Goal: Transaction & Acquisition: Download file/media

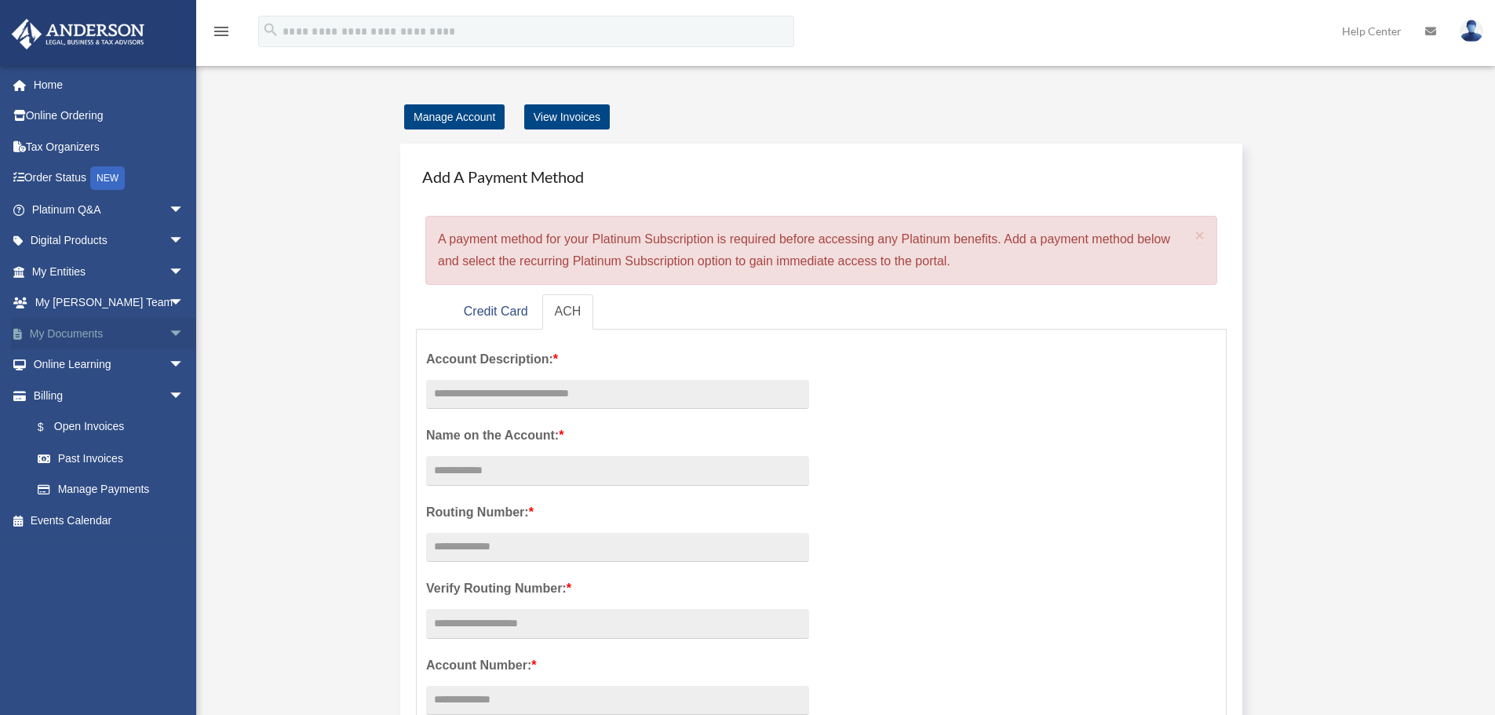
click at [100, 338] on link "My Documents arrow_drop_down" at bounding box center [109, 333] width 197 height 31
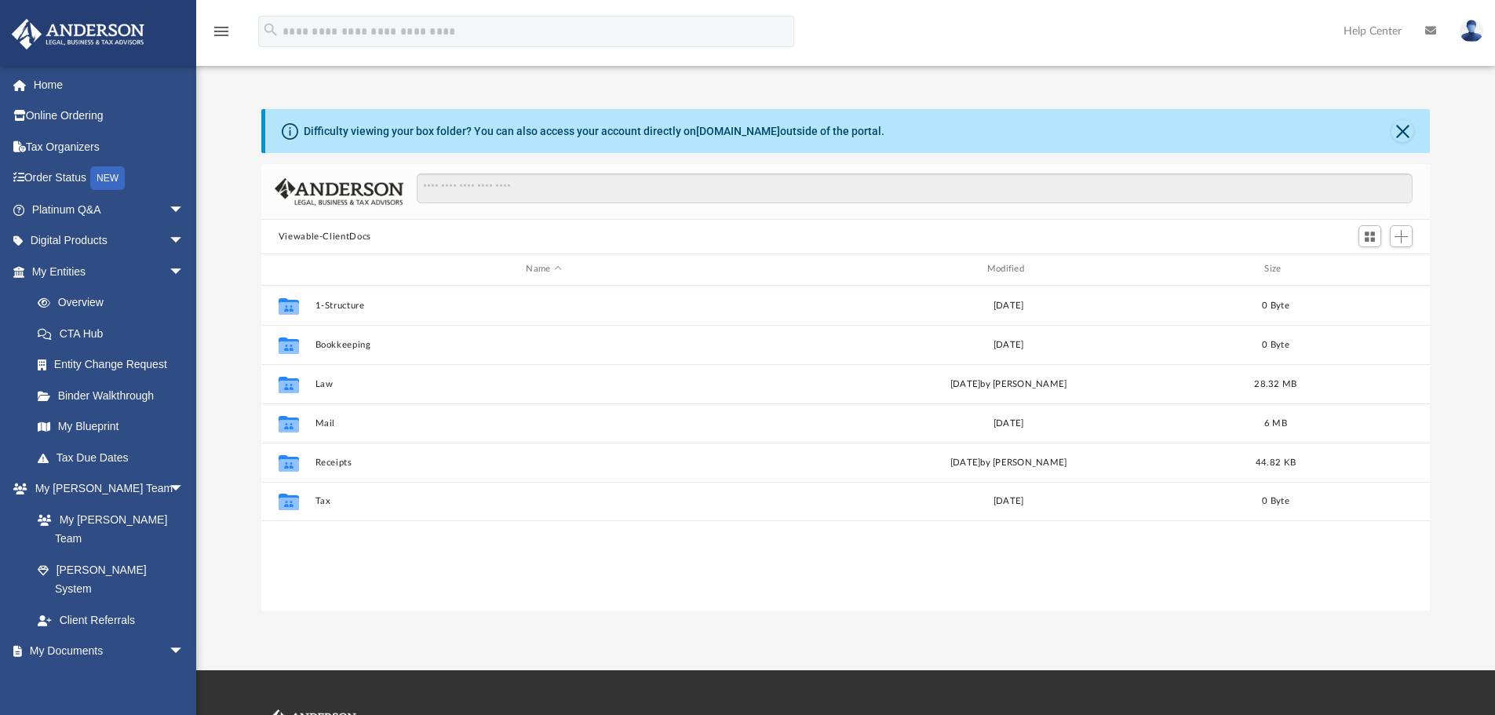
scroll to position [345, 1157]
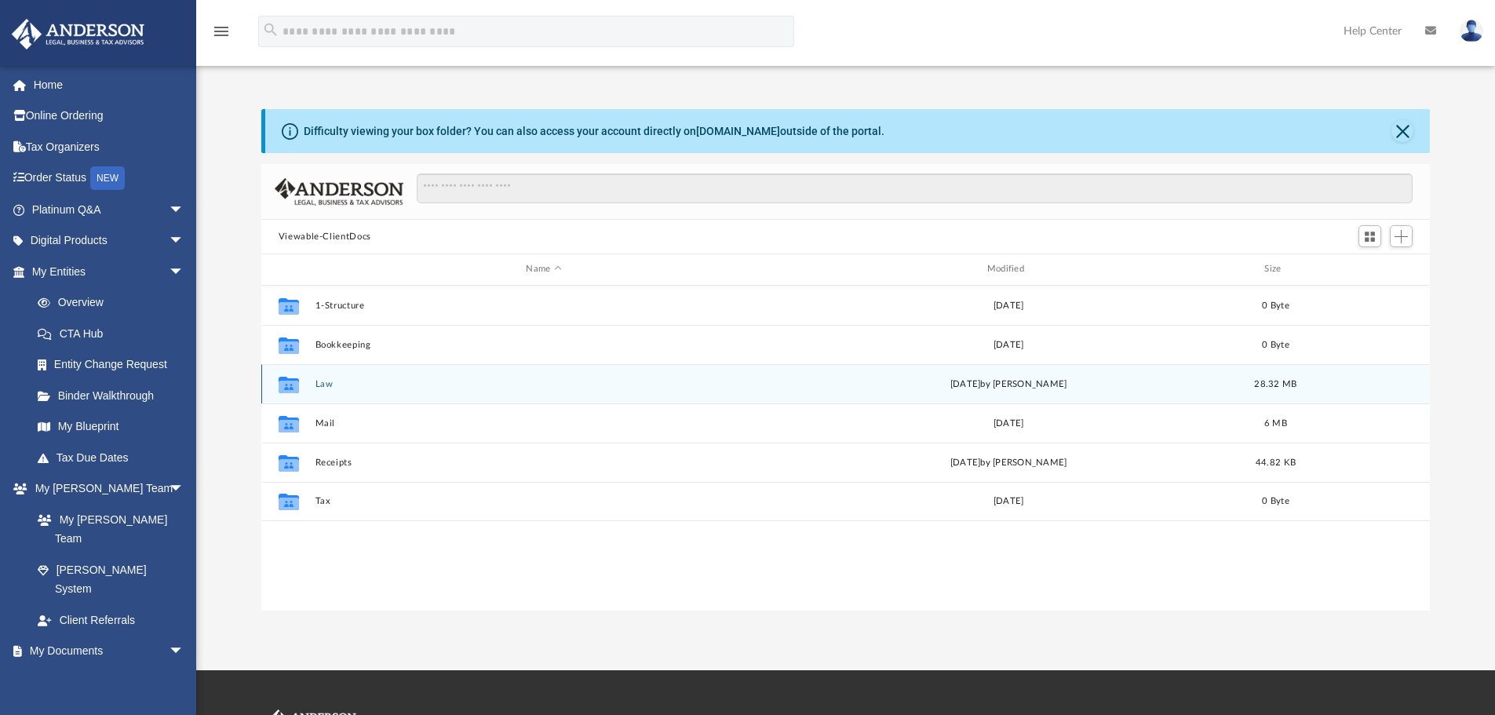
click at [287, 385] on icon "grid" at bounding box center [289, 384] width 20 height 16
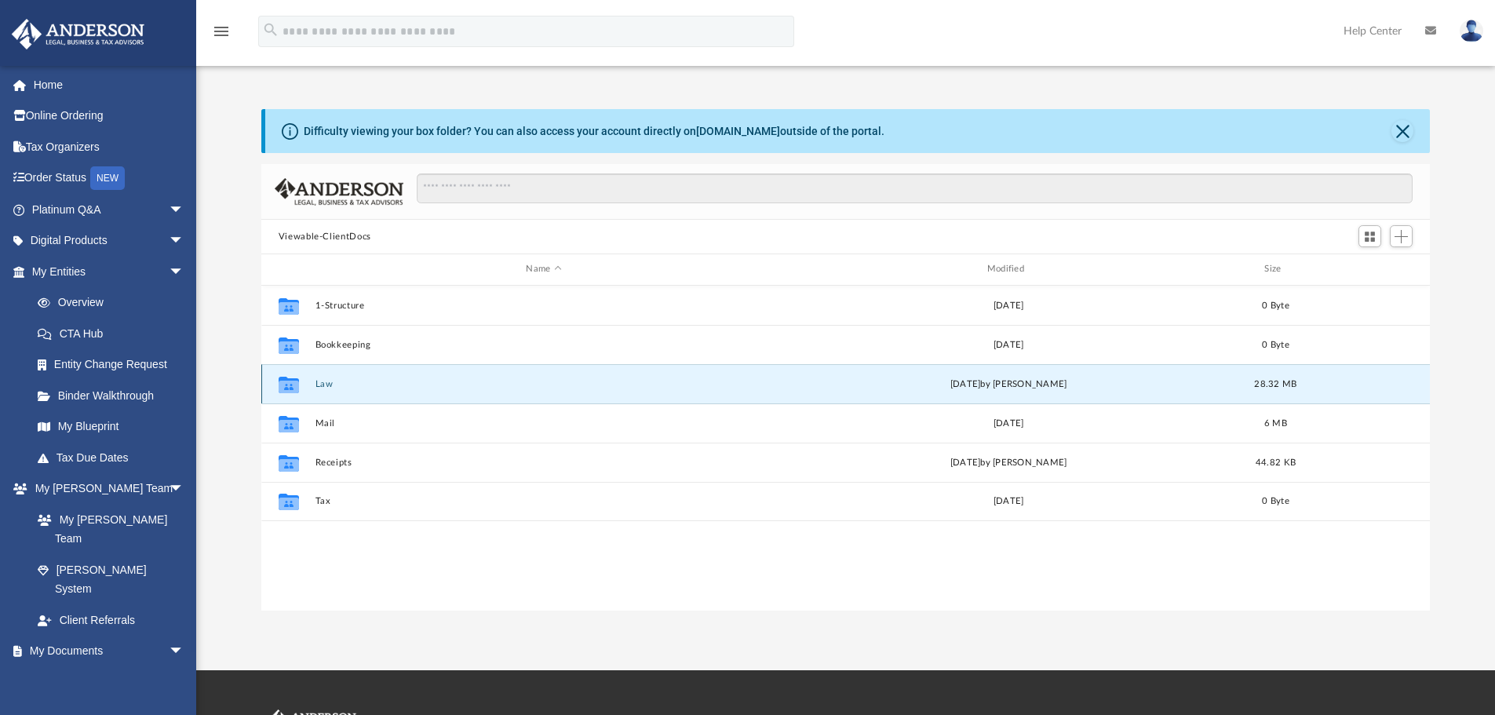
click at [322, 387] on button "Law" at bounding box center [544, 384] width 458 height 10
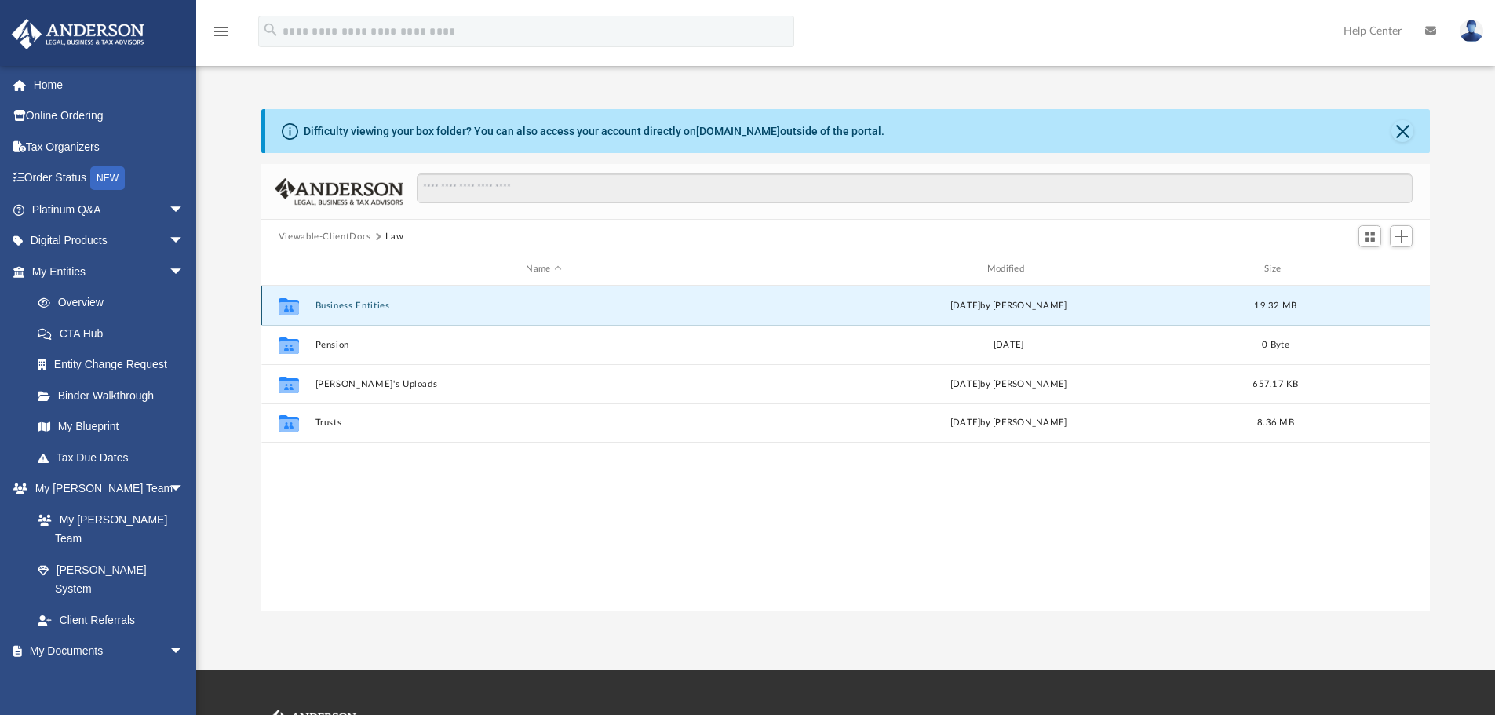
click at [333, 305] on button "Business Entities" at bounding box center [544, 306] width 458 height 10
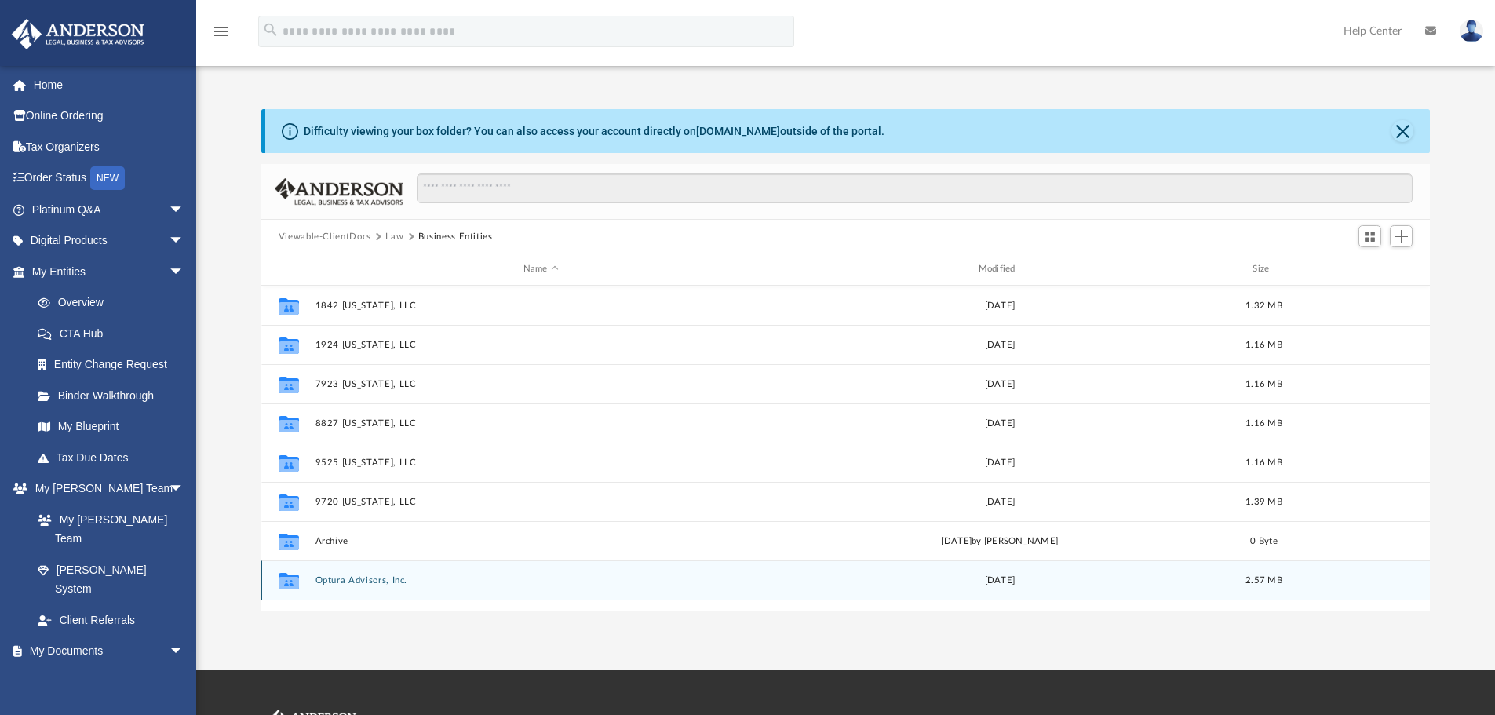
click at [358, 583] on button "Optura Advisors, Inc." at bounding box center [541, 580] width 452 height 10
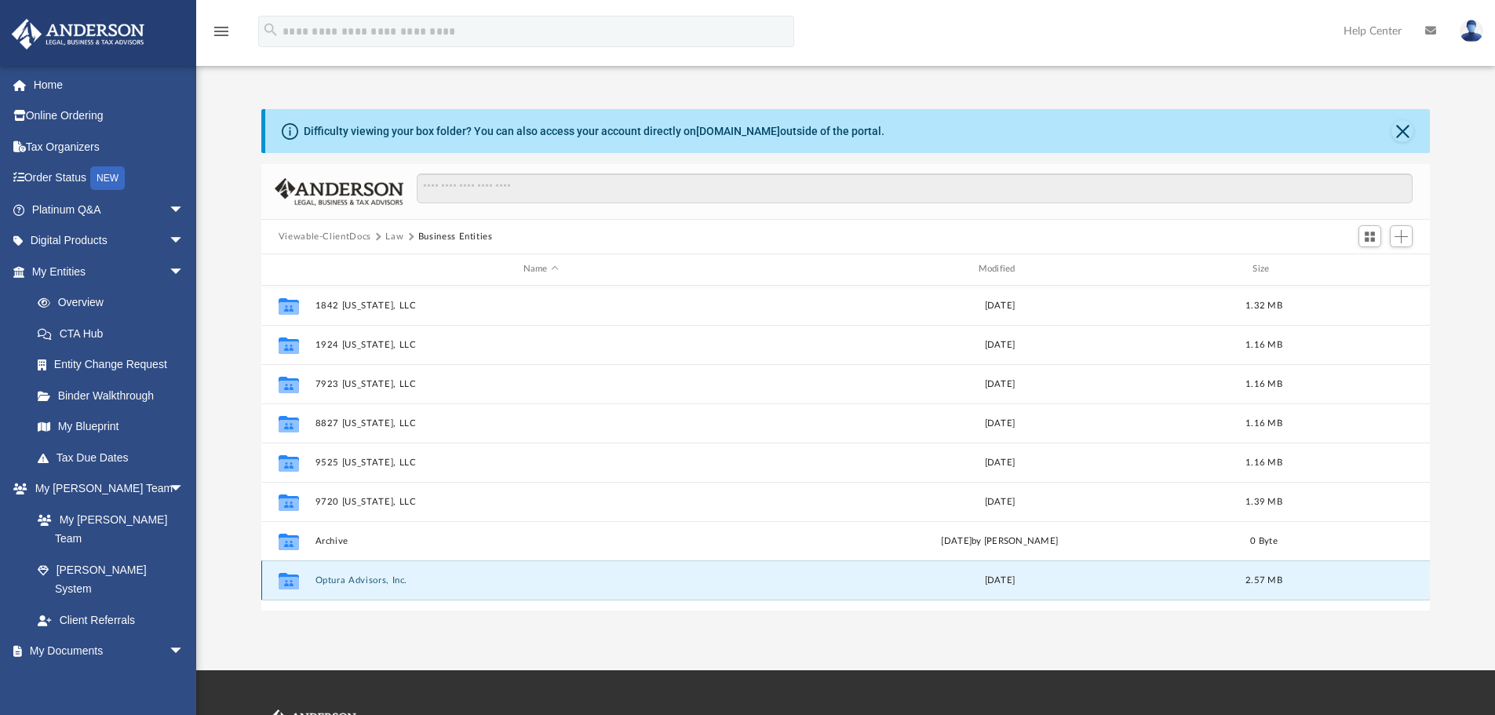
click at [358, 583] on button "Optura Advisors, Inc." at bounding box center [541, 580] width 452 height 10
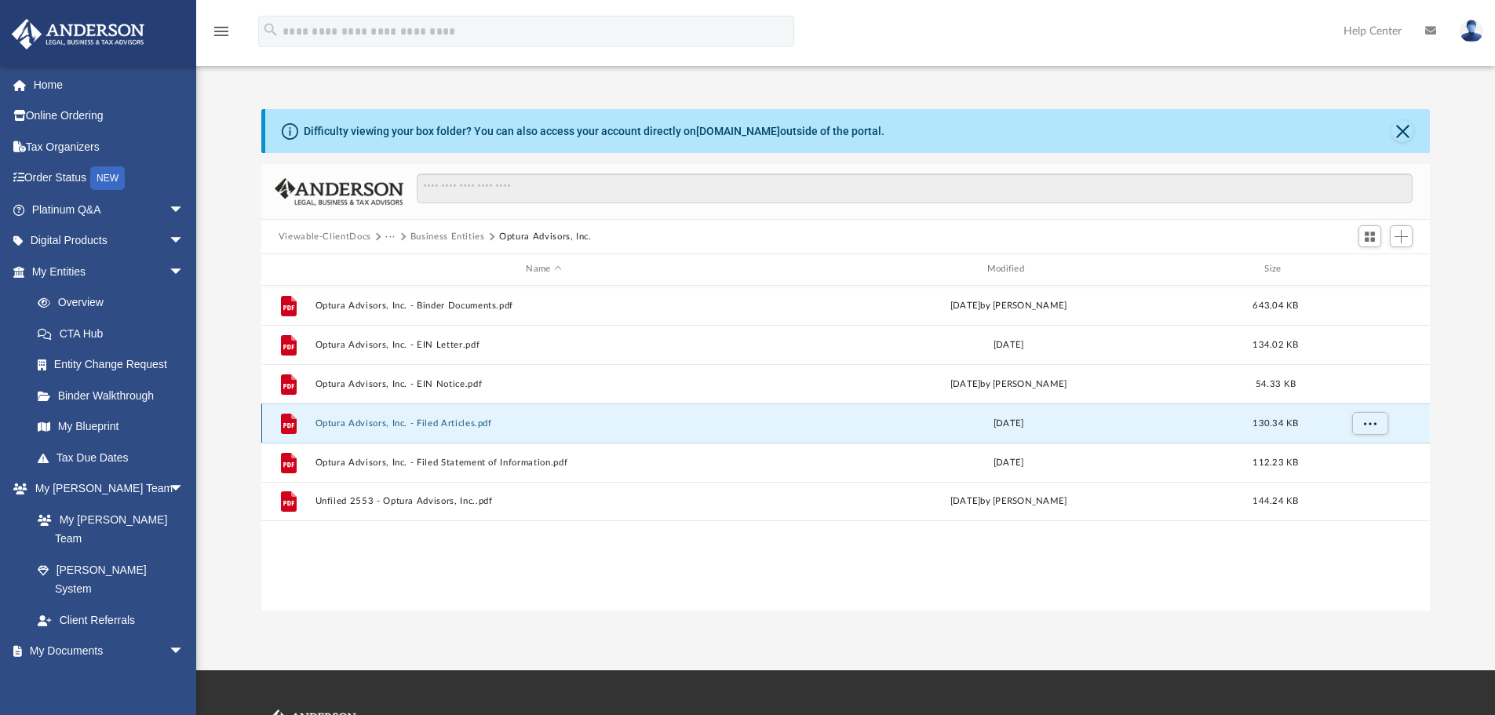
click at [425, 419] on button "Optura Advisors, Inc. - Filed Articles.pdf" at bounding box center [544, 423] width 458 height 10
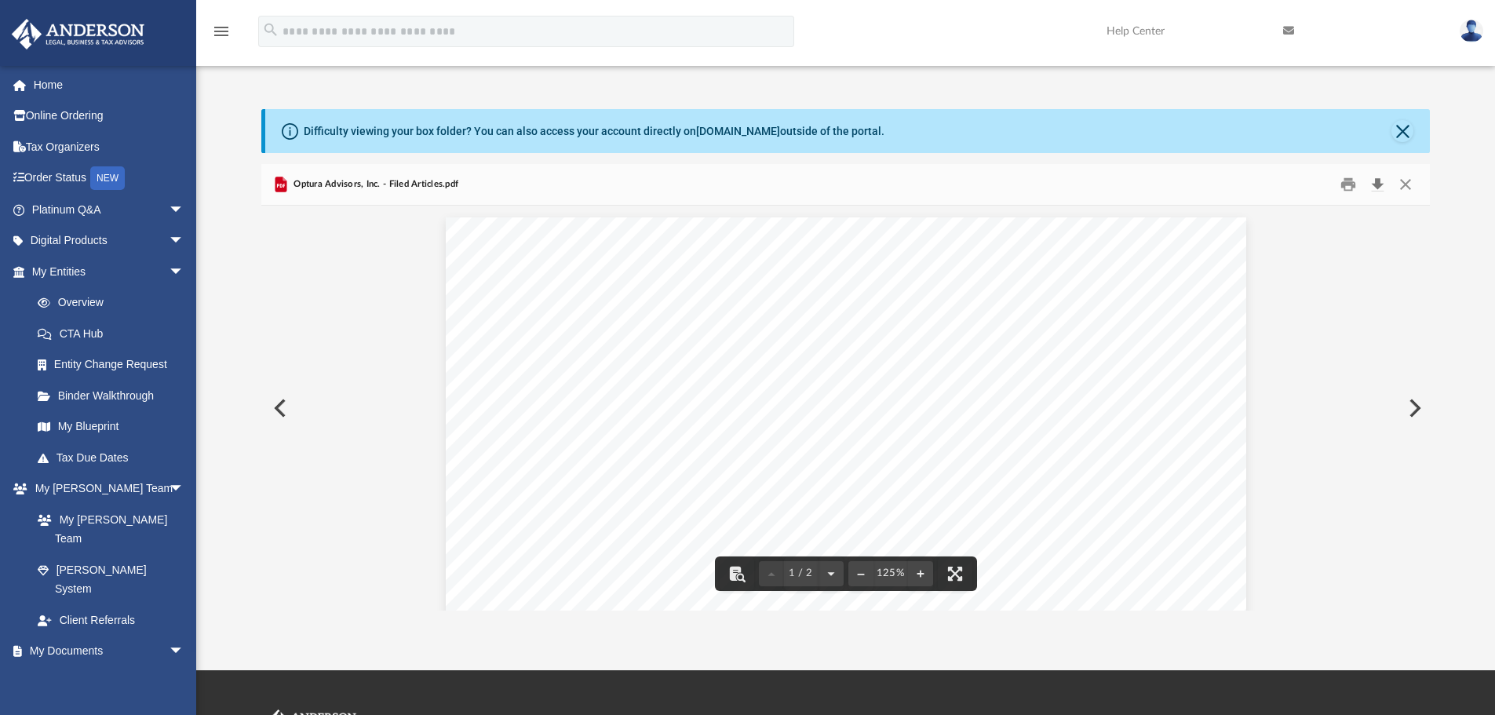
click at [1378, 180] on button "Download" at bounding box center [1377, 185] width 28 height 24
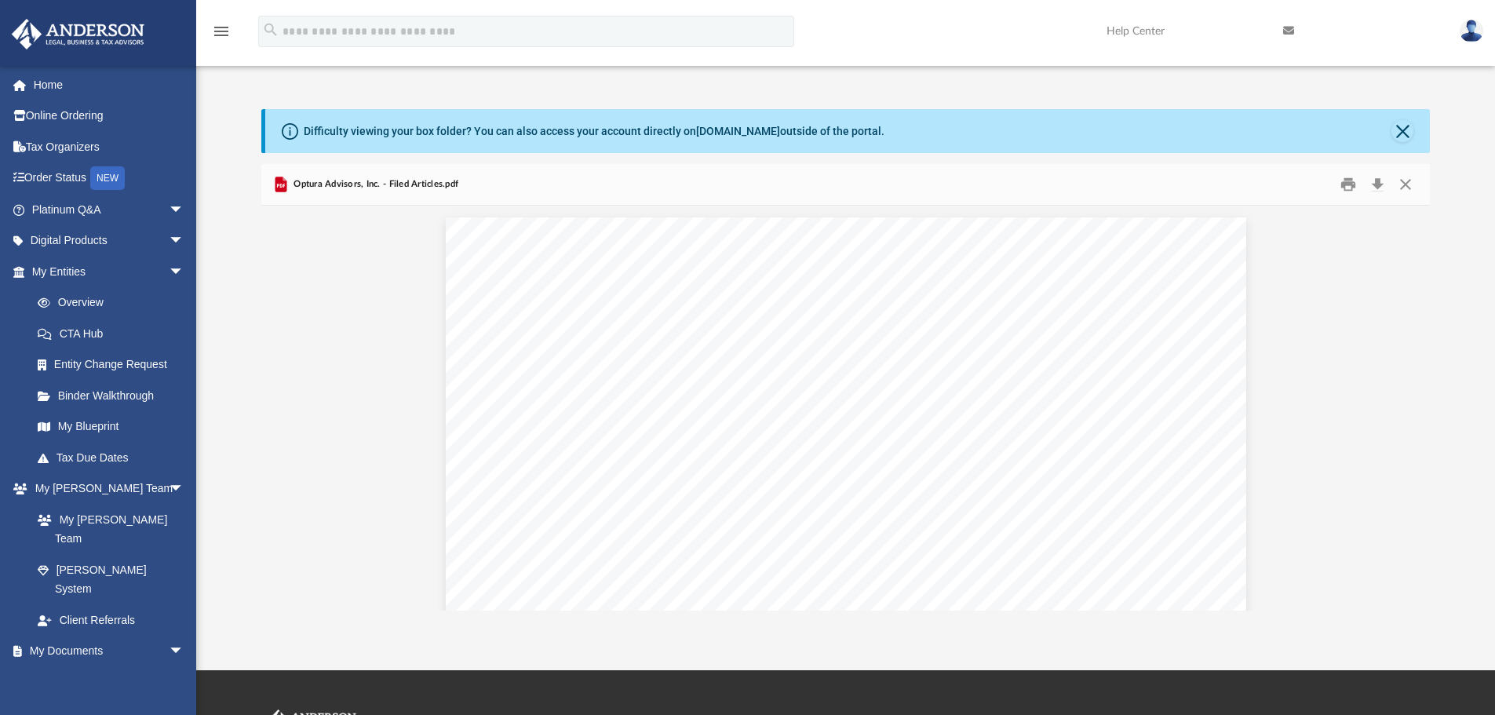
click at [1476, 29] on img at bounding box center [1472, 31] width 24 height 23
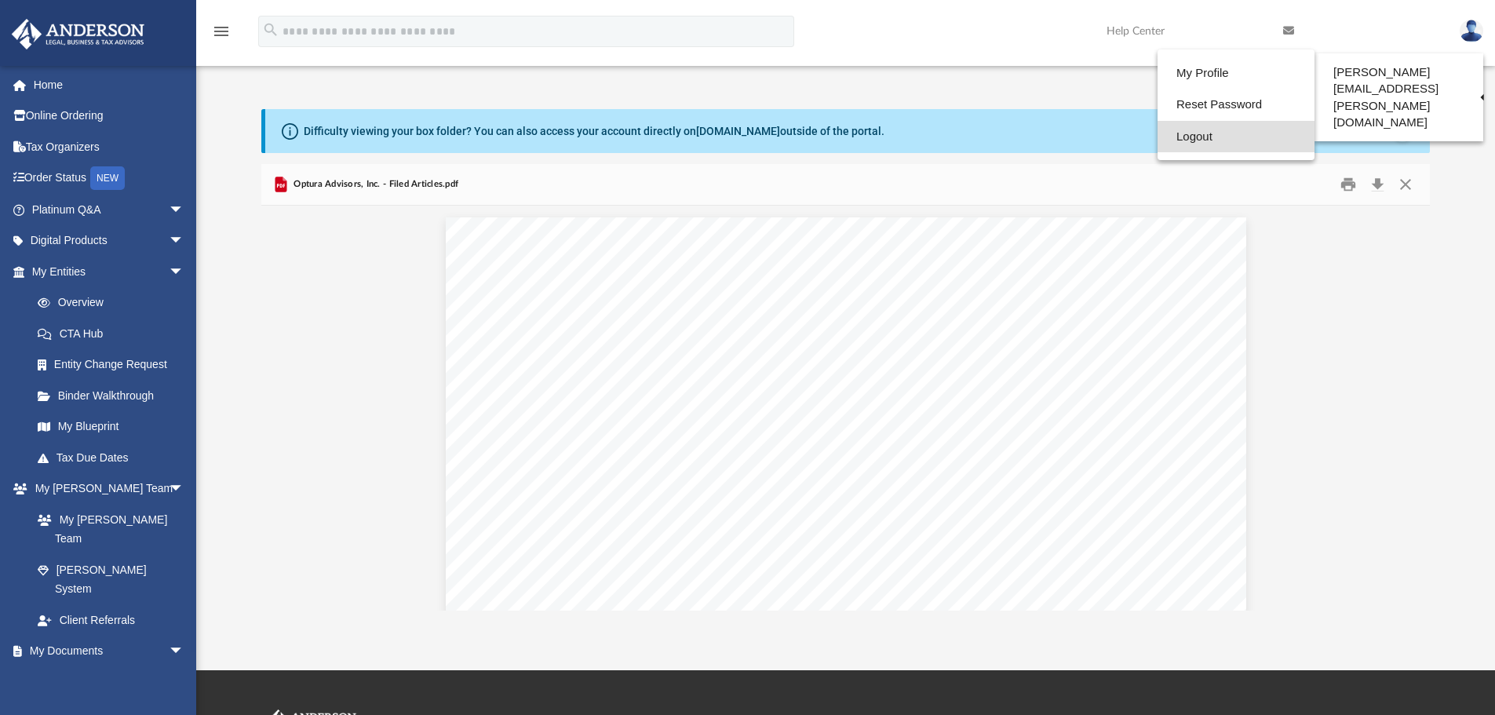
click at [1181, 144] on link "Logout" at bounding box center [1236, 137] width 157 height 32
